Goal: Information Seeking & Learning: Learn about a topic

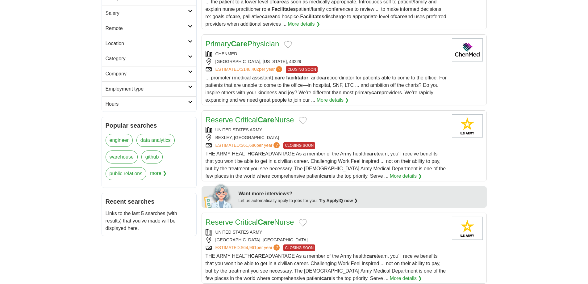
scroll to position [154, 0]
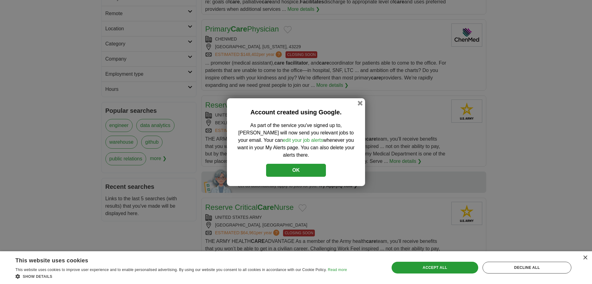
click at [313, 169] on button "OK" at bounding box center [296, 170] width 60 height 13
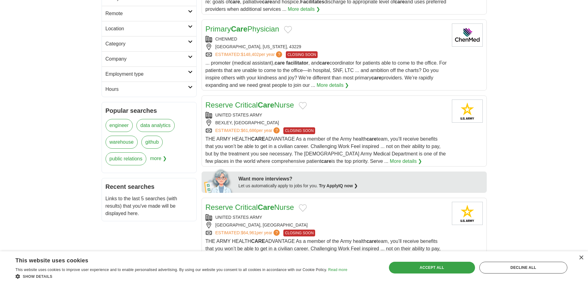
click at [451, 265] on div "Accept all" at bounding box center [432, 267] width 86 height 12
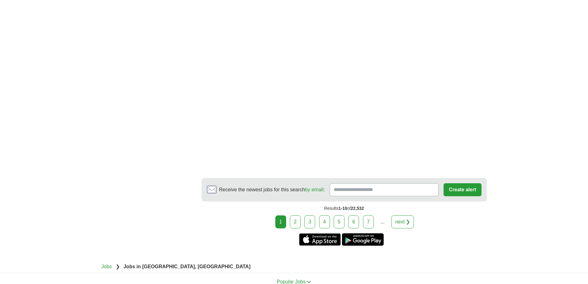
scroll to position [1080, 0]
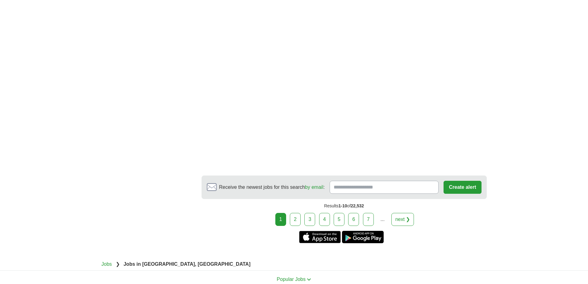
click at [298, 213] on link "2" at bounding box center [295, 219] width 11 height 13
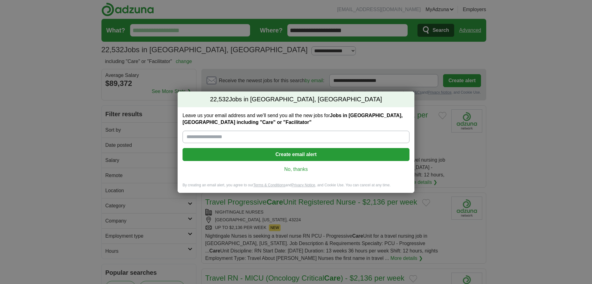
click at [298, 167] on link "No, thanks" at bounding box center [296, 169] width 217 height 7
